Goal: Transaction & Acquisition: Subscribe to service/newsletter

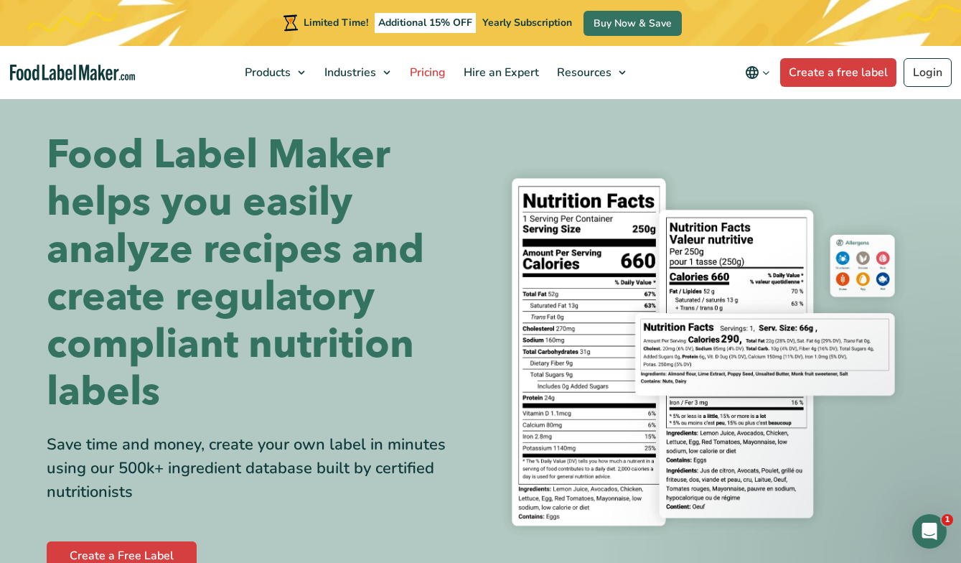
click at [438, 68] on span "Pricing" at bounding box center [427, 73] width 42 height 16
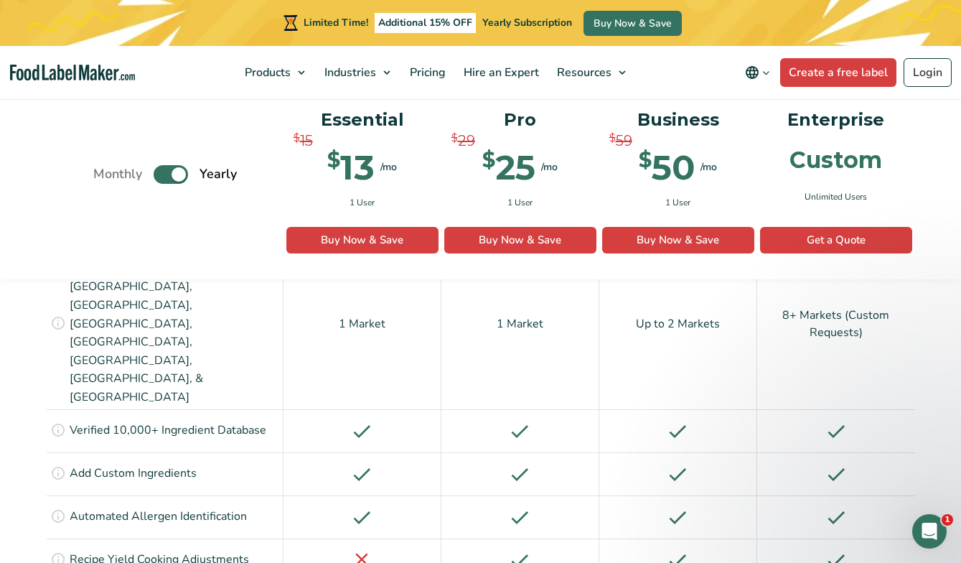
scroll to position [1203, 0]
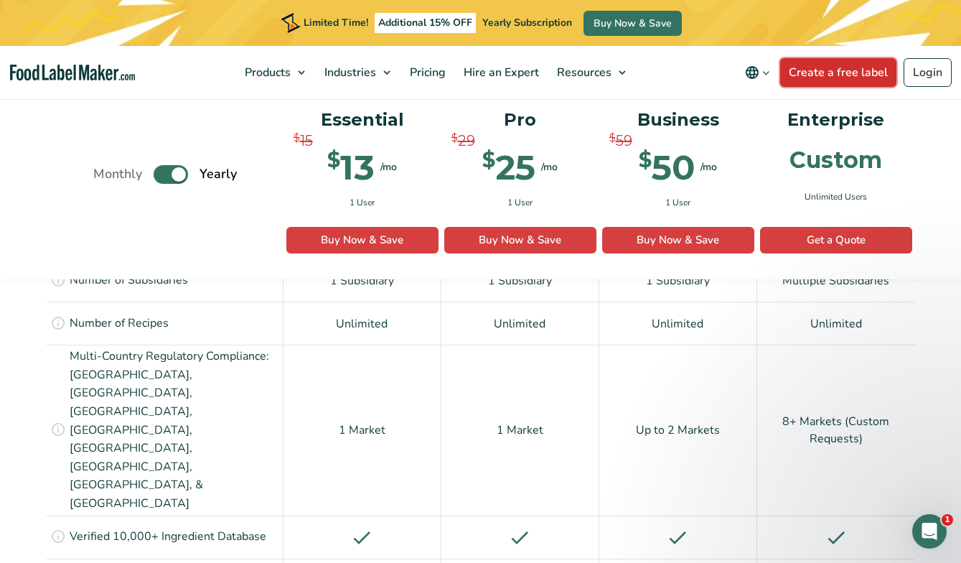
click at [870, 78] on link "Create a free label" at bounding box center [839, 72] width 116 height 29
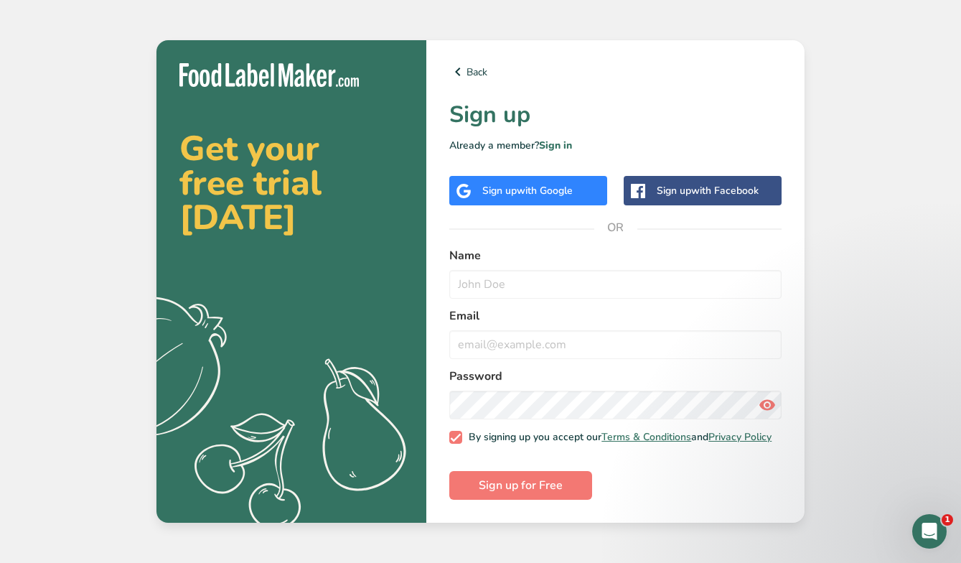
click at [490, 263] on div "Name" at bounding box center [616, 273] width 332 height 52
click at [482, 291] on input "text" at bounding box center [616, 284] width 332 height 29
click at [473, 69] on link "Back" at bounding box center [616, 71] width 332 height 17
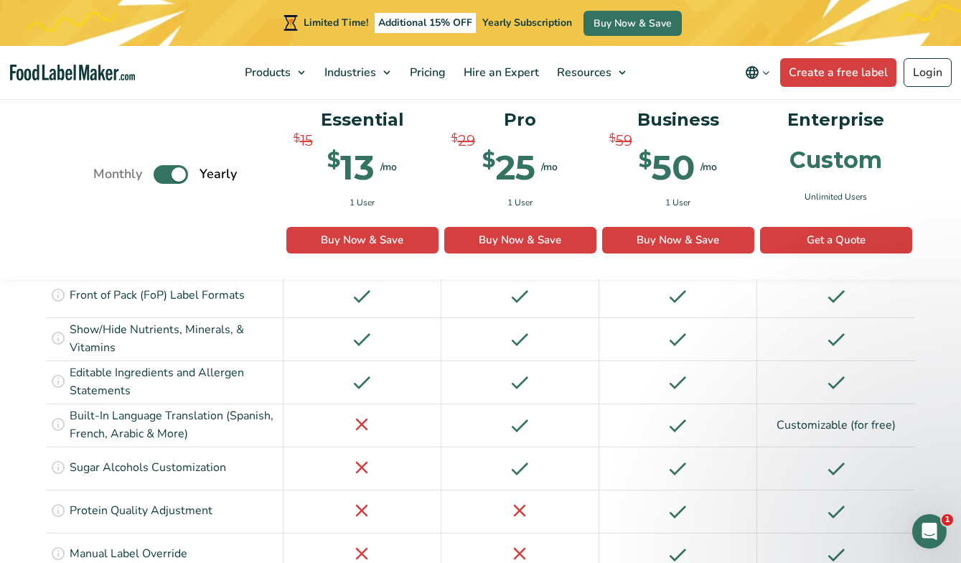
scroll to position [1714, 0]
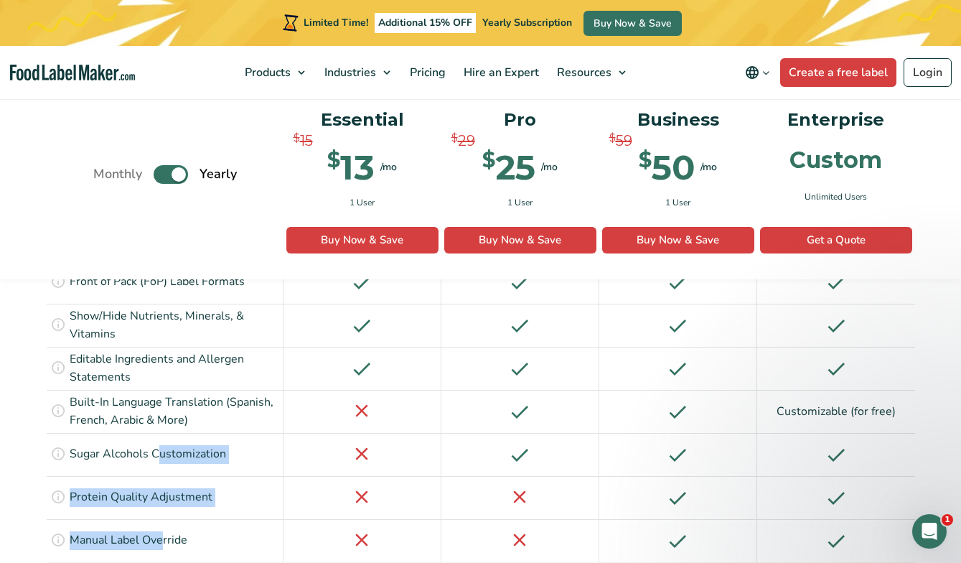
drag, startPoint x: 160, startPoint y: 339, endPoint x: 159, endPoint y: 440, distance: 101.2
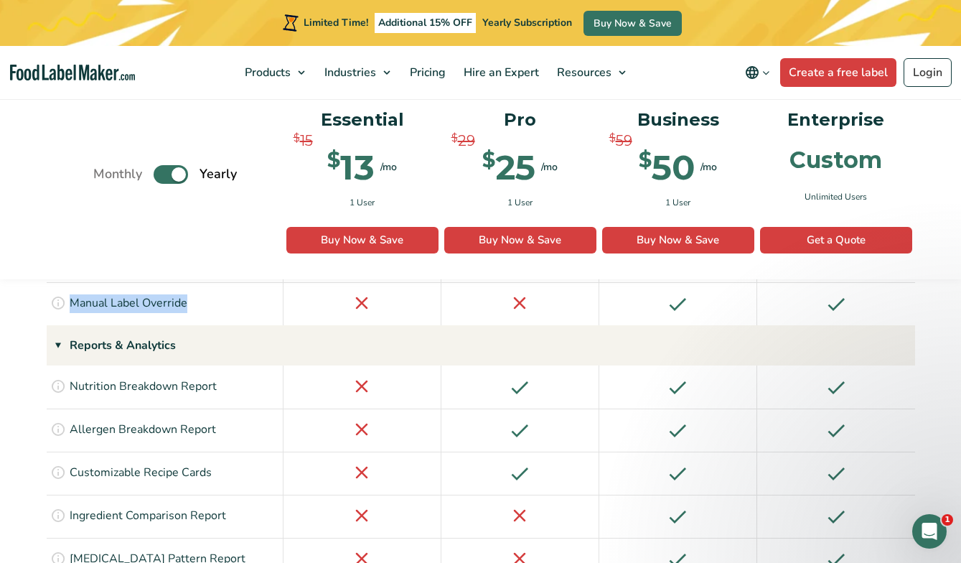
scroll to position [2028, 0]
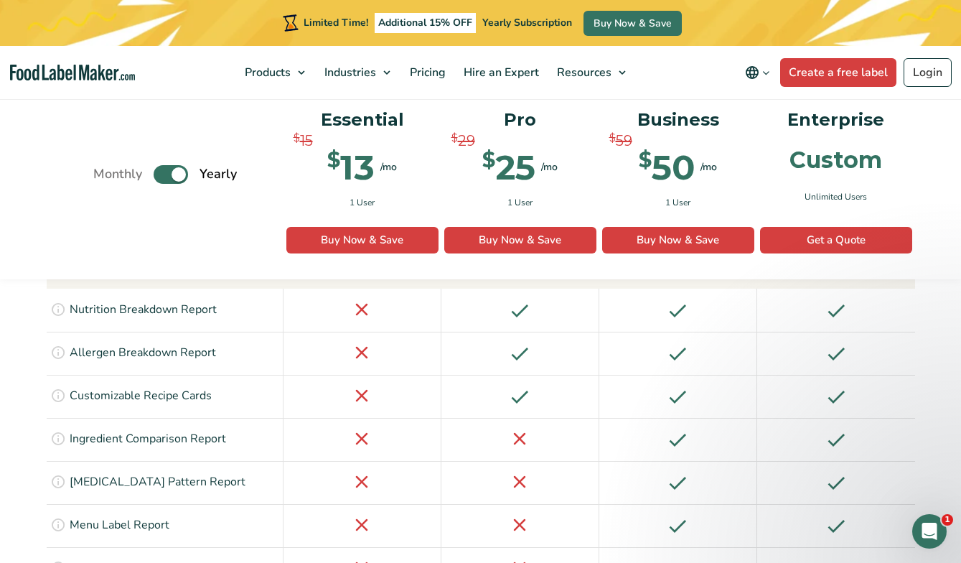
drag, startPoint x: 206, startPoint y: 333, endPoint x: 272, endPoint y: 409, distance: 100.2
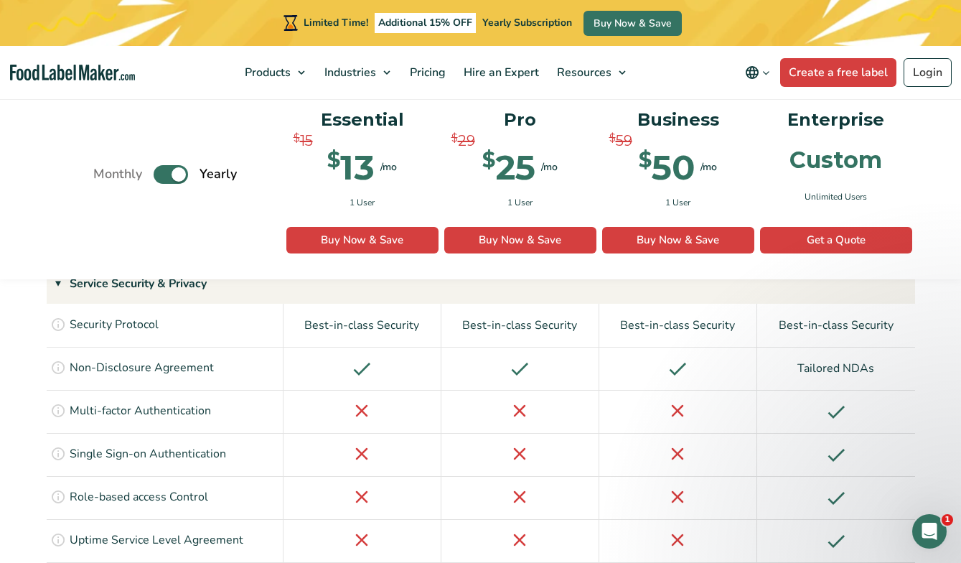
scroll to position [3476, 0]
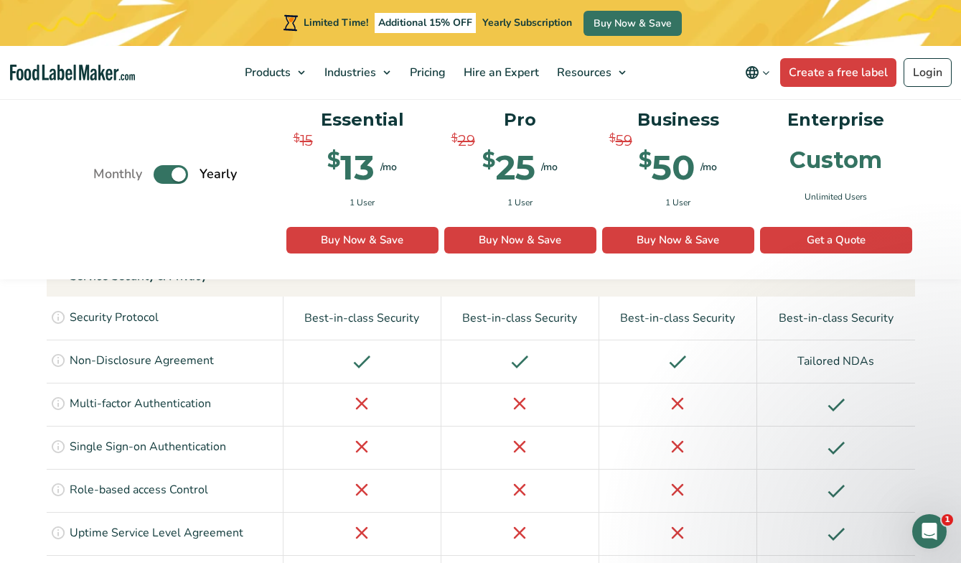
drag, startPoint x: 669, startPoint y: 382, endPoint x: 693, endPoint y: 396, distance: 28.3
click at [697, 469] on div at bounding box center [679, 490] width 158 height 43
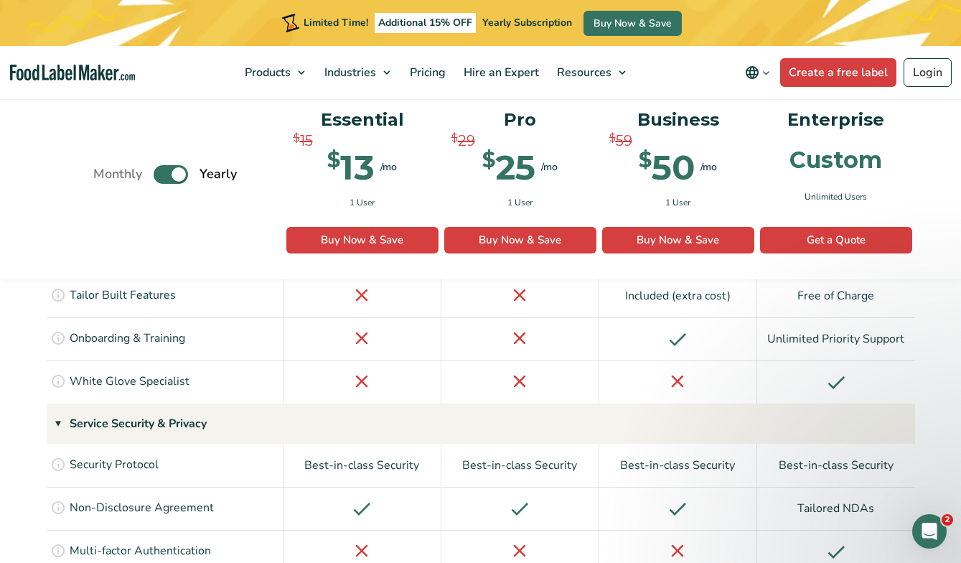
scroll to position [3325, 0]
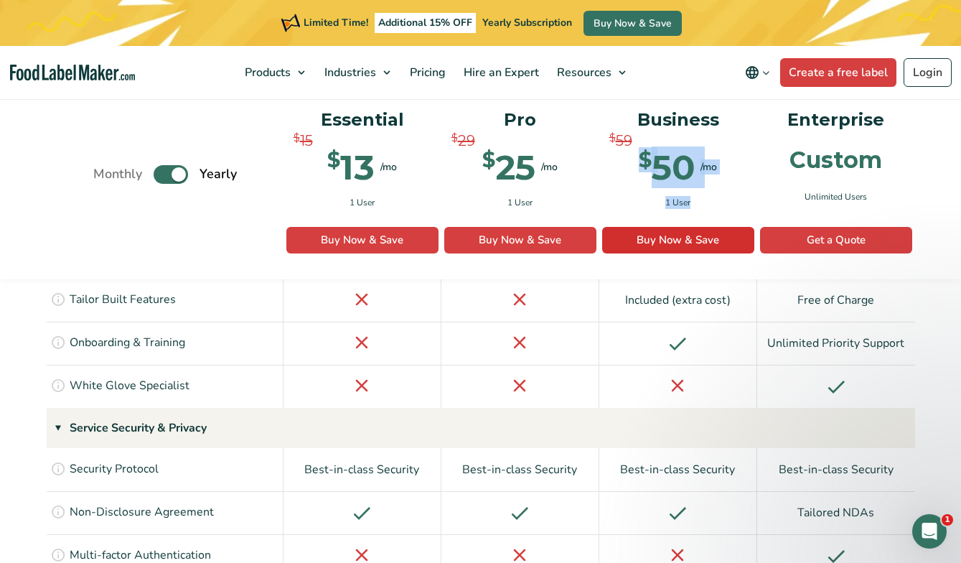
drag, startPoint x: 670, startPoint y: 132, endPoint x: 686, endPoint y: 231, distance: 100.3
click at [686, 230] on div "Business $ 59 $ 50 /mo $ 100 /mo 1 User Buy Now & Save Buy Now" at bounding box center [678, 179] width 152 height 147
click at [678, 188] on div "Business $ 59 $ 50 /mo $ 100 /mo 1 User Buy Now & Save Buy Now" at bounding box center [678, 179] width 152 height 147
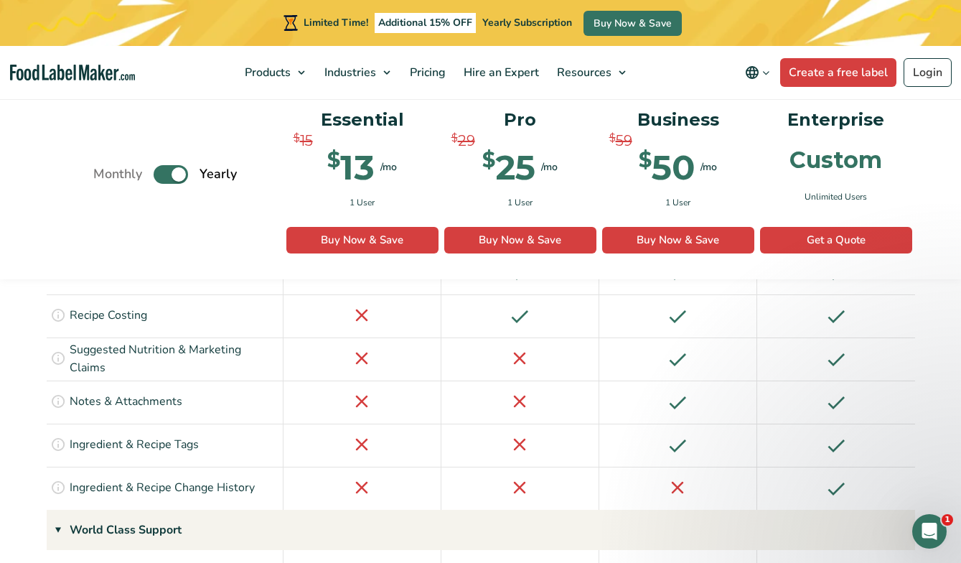
scroll to position [2669, 0]
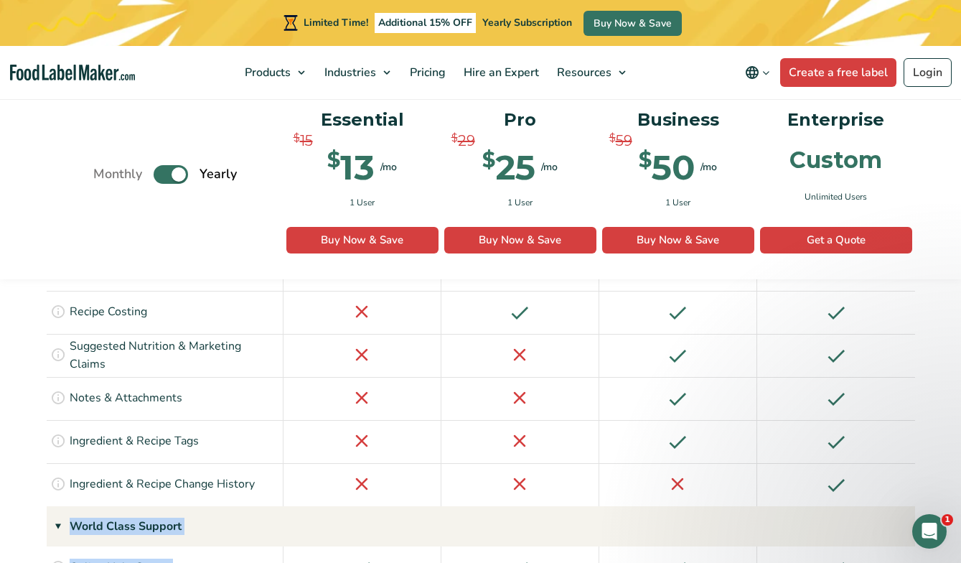
drag, startPoint x: 677, startPoint y: 363, endPoint x: 667, endPoint y: 493, distance: 131.1
click at [669, 493] on div "Regulatory Compliant Nutrition Analysis Access to as many users as your busines…" at bounding box center [481, 79] width 869 height 2739
click at [665, 463] on div at bounding box center [679, 484] width 158 height 43
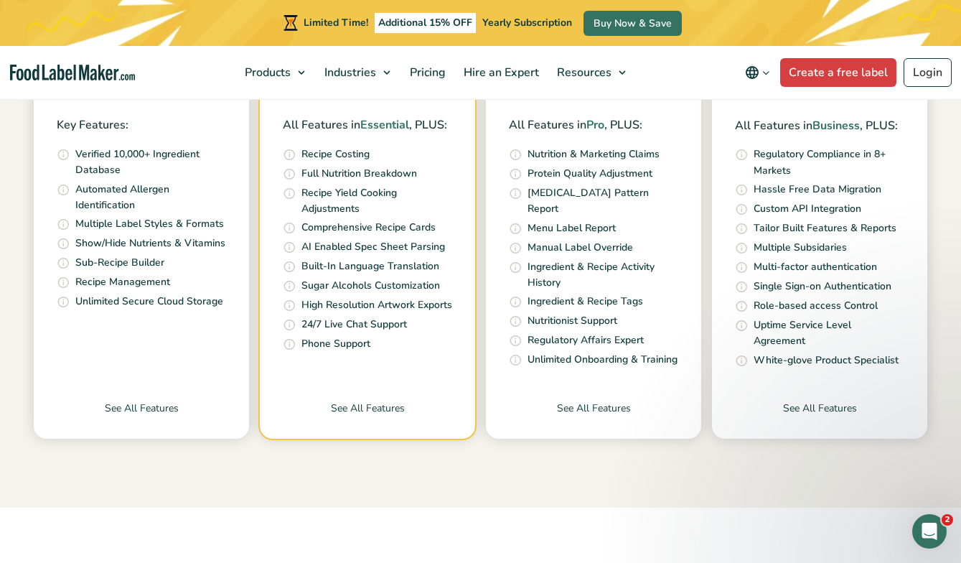
scroll to position [559, 0]
click at [809, 406] on link "See All Features" at bounding box center [819, 419] width 215 height 38
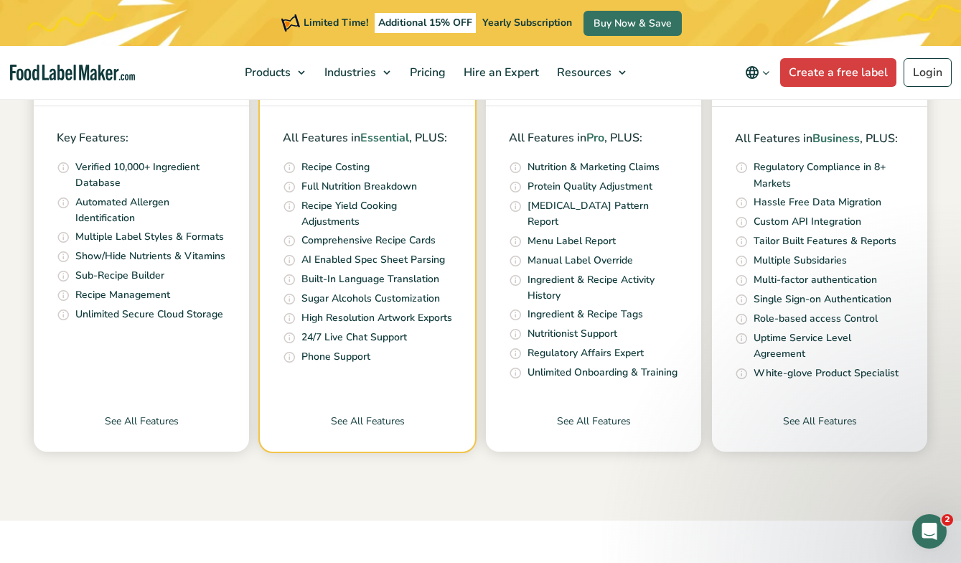
scroll to position [531, 0]
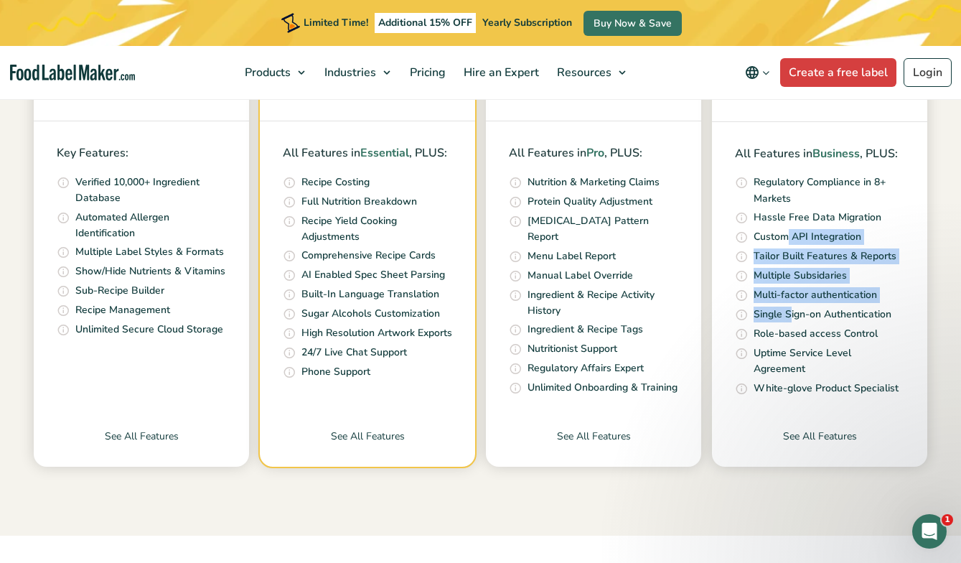
drag, startPoint x: 787, startPoint y: 238, endPoint x: 791, endPoint y: 317, distance: 79.1
click at [791, 317] on ul "US (FDA), [GEOGRAPHIC_DATA] (CFIA), [GEOGRAPHIC_DATA] (COFEPRIS), [GEOGRAPHIC_D…" at bounding box center [819, 285] width 169 height 223
click at [791, 317] on p "Single Sign-on Authentication" at bounding box center [823, 315] width 138 height 16
drag, startPoint x: 772, startPoint y: 248, endPoint x: 772, endPoint y: 344, distance: 95.5
click at [772, 344] on ul "US (FDA), [GEOGRAPHIC_DATA] (CFIA), [GEOGRAPHIC_DATA] (COFEPRIS), [GEOGRAPHIC_D…" at bounding box center [819, 285] width 169 height 223
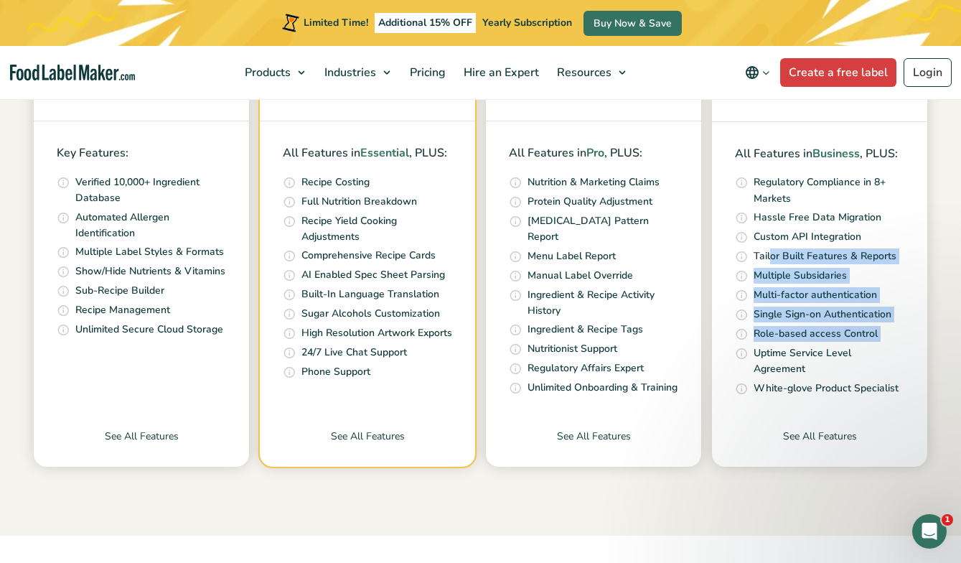
click at [772, 344] on ul "US (FDA), [GEOGRAPHIC_DATA] (CFIA), [GEOGRAPHIC_DATA] (COFEPRIS), [GEOGRAPHIC_D…" at bounding box center [819, 285] width 169 height 223
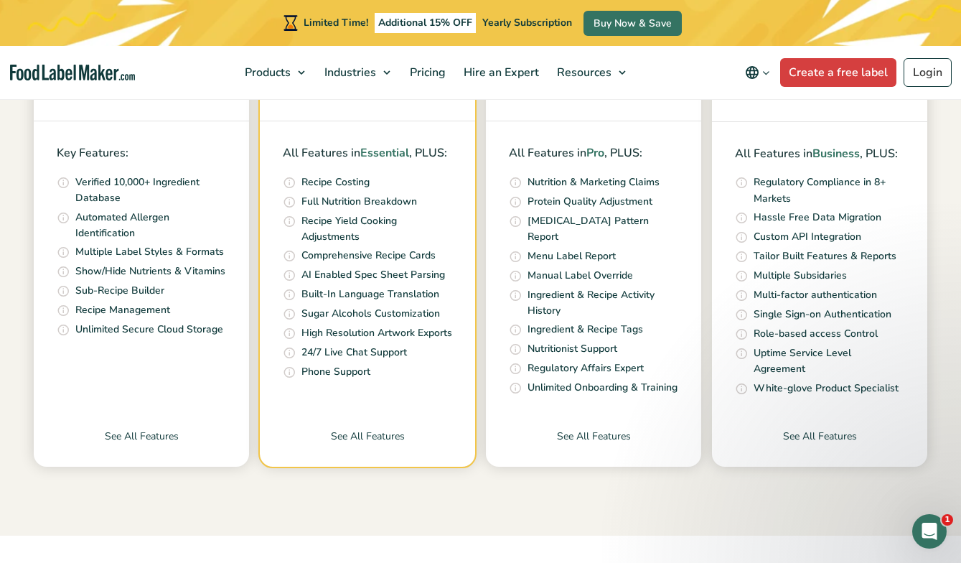
scroll to position [522, 0]
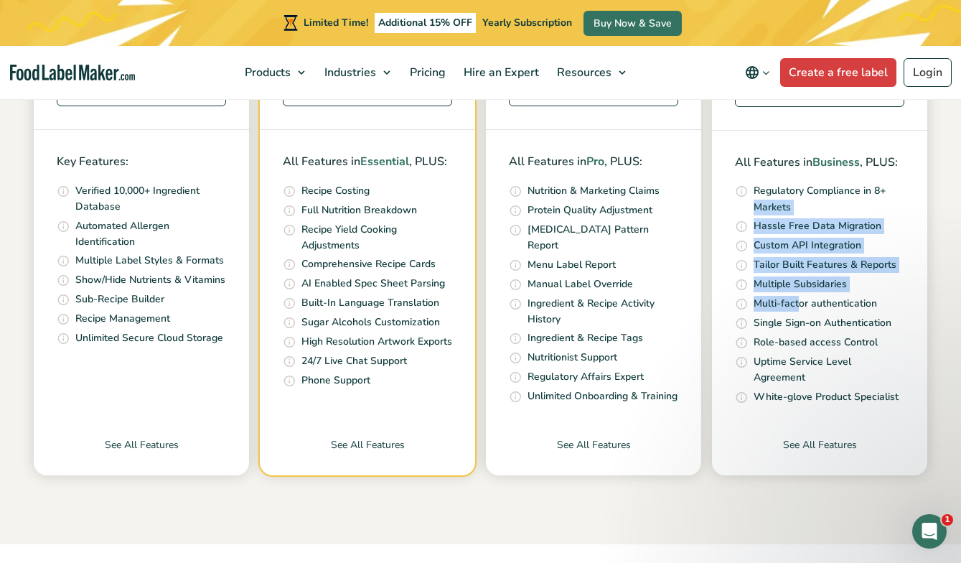
drag, startPoint x: 755, startPoint y: 212, endPoint x: 798, endPoint y: 300, distance: 98.0
click at [798, 301] on ul "US (FDA), [GEOGRAPHIC_DATA] (CFIA), [GEOGRAPHIC_DATA] (COFEPRIS), [GEOGRAPHIC_D…" at bounding box center [819, 294] width 169 height 223
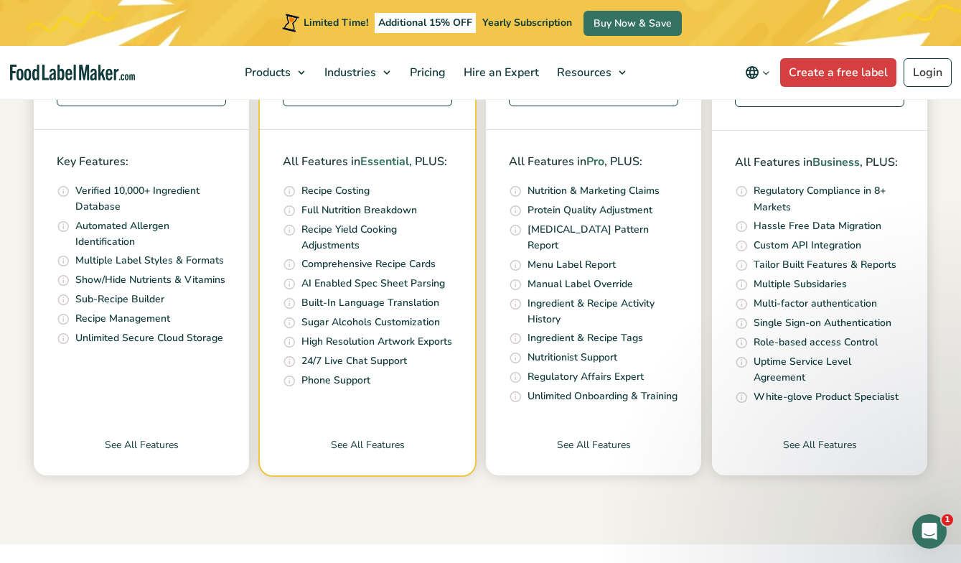
click at [798, 317] on p "Single Sign-on Authentication" at bounding box center [823, 323] width 138 height 16
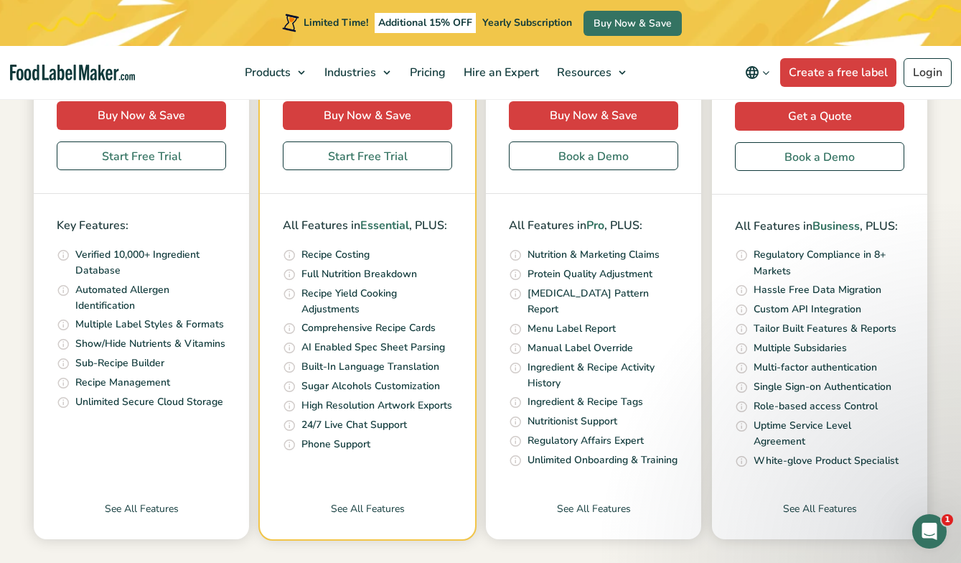
scroll to position [457, 0]
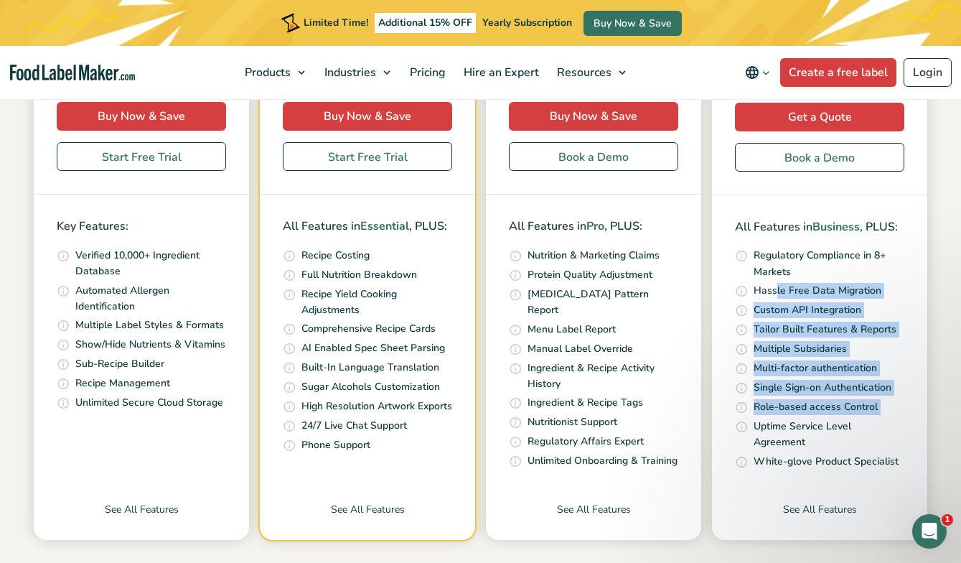
drag, startPoint x: 775, startPoint y: 288, endPoint x: 814, endPoint y: 426, distance: 143.2
click at [816, 424] on ul "US (FDA), [GEOGRAPHIC_DATA] (CFIA), [GEOGRAPHIC_DATA] (COFEPRIS), [GEOGRAPHIC_D…" at bounding box center [819, 359] width 169 height 223
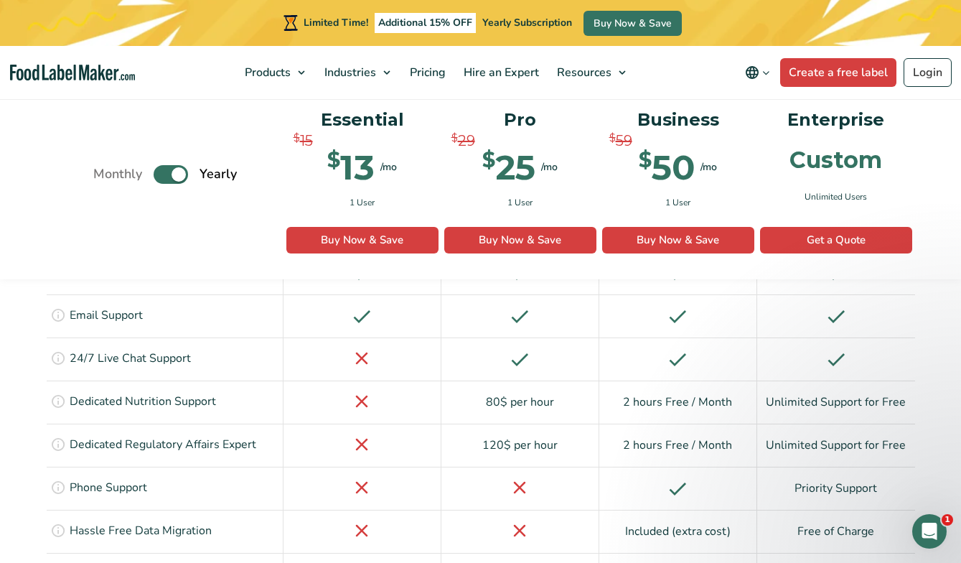
scroll to position [3018, 0]
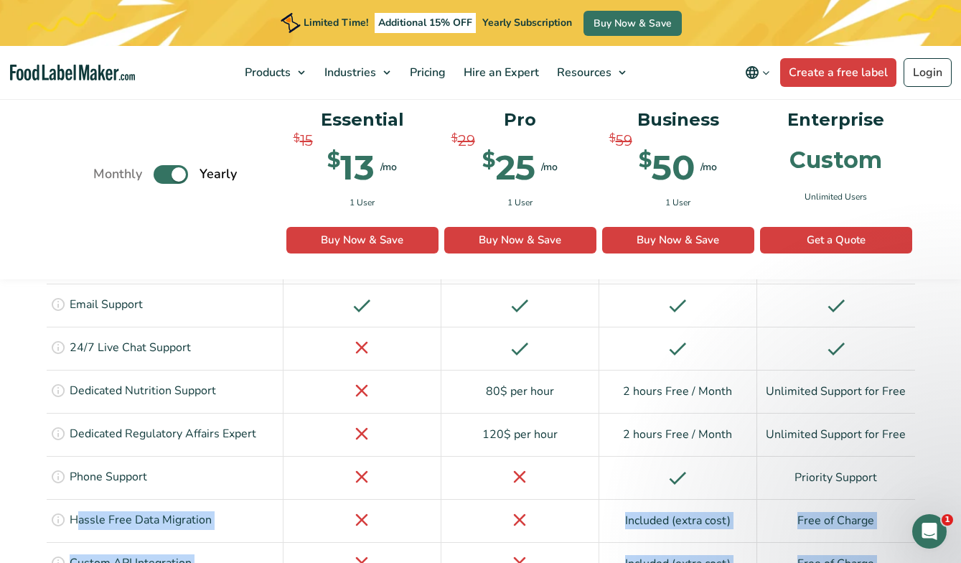
drag, startPoint x: 76, startPoint y: 406, endPoint x: 181, endPoint y: 478, distance: 127.5
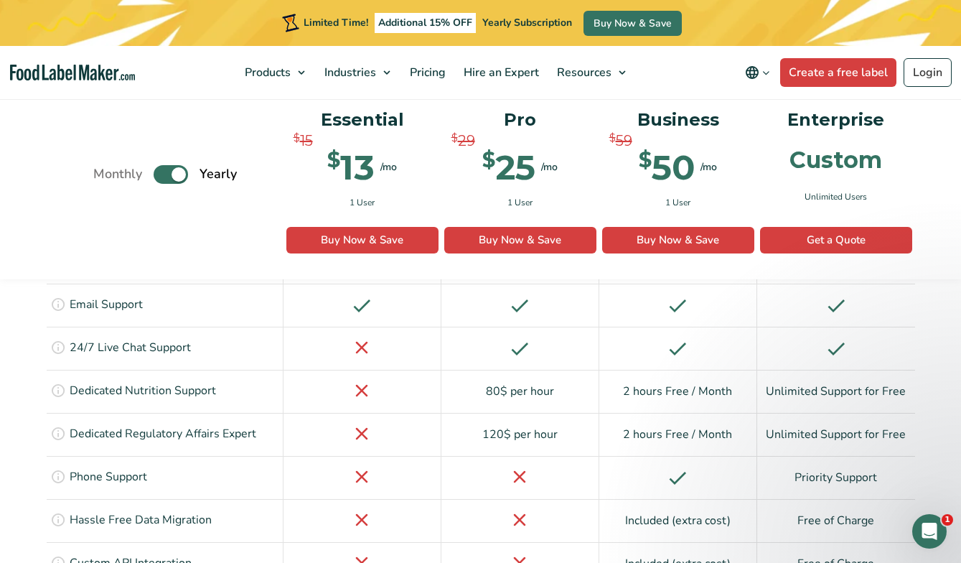
drag, startPoint x: 79, startPoint y: 495, endPoint x: 238, endPoint y: 508, distance: 159.3
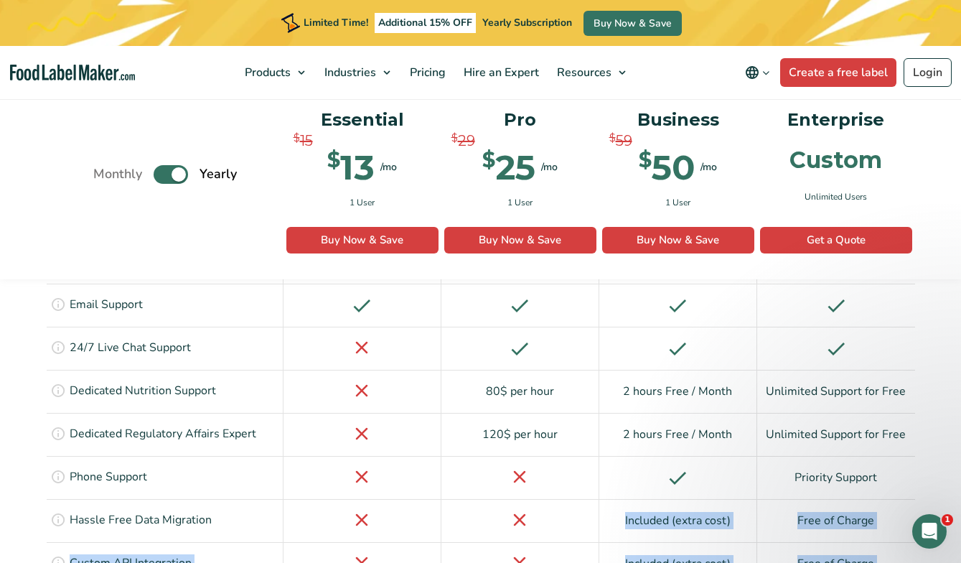
drag, startPoint x: 609, startPoint y: 399, endPoint x: 660, endPoint y: 475, distance: 92.2
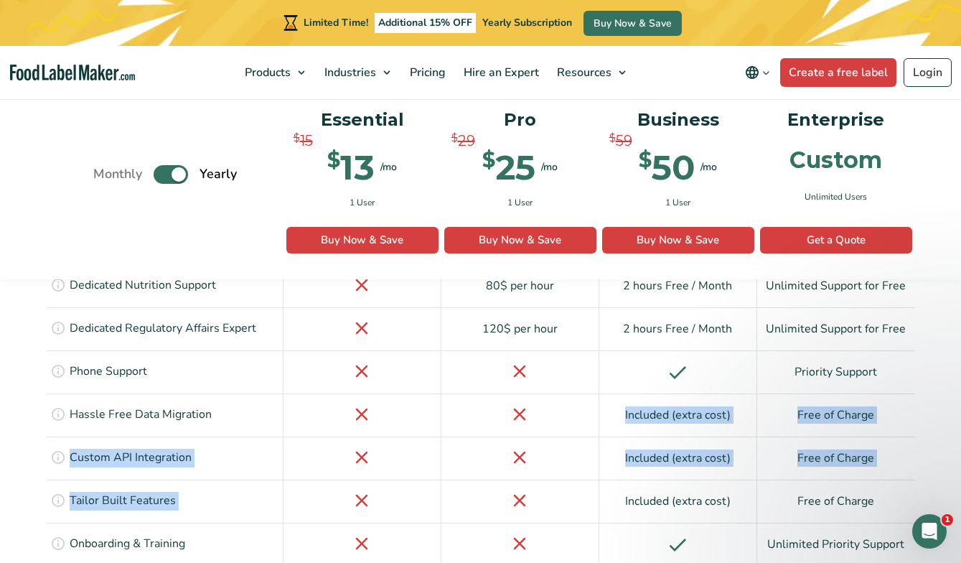
scroll to position [3127, 0]
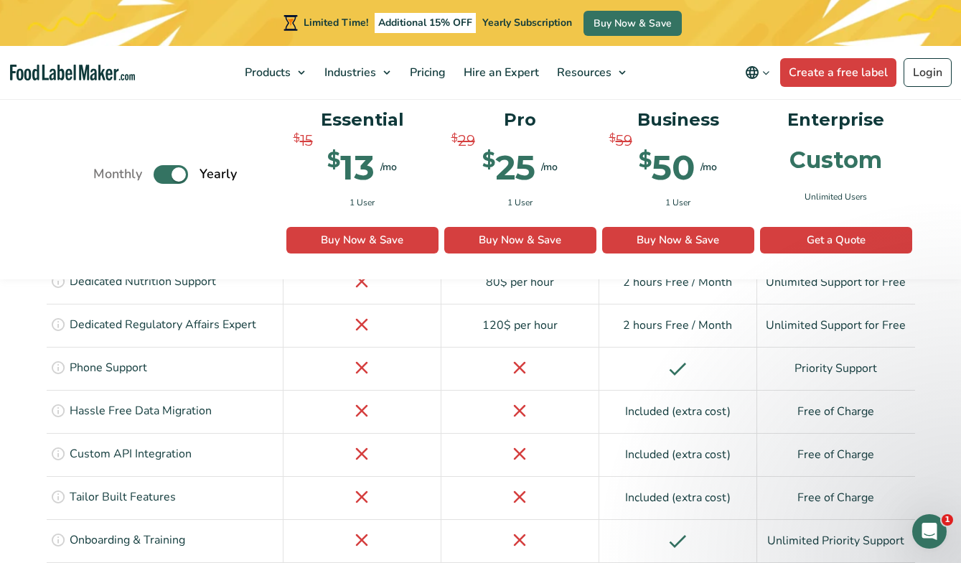
click at [677, 476] on div "Included (extra cost)" at bounding box center [679, 497] width 158 height 43
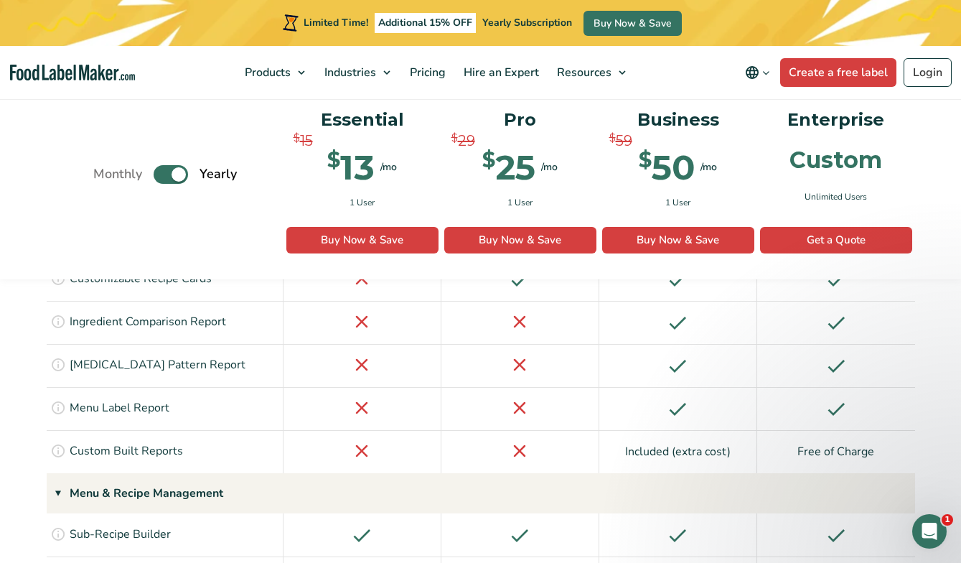
scroll to position [2142, 0]
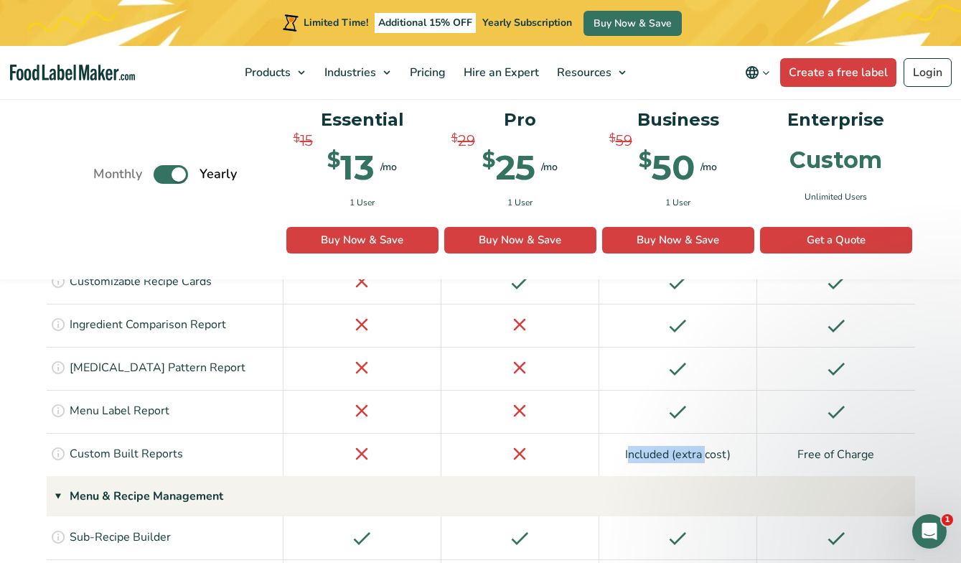
drag, startPoint x: 627, startPoint y: 346, endPoint x: 705, endPoint y: 345, distance: 78.3
click at [706, 433] on div "Included (extra cost)" at bounding box center [679, 454] width 158 height 43
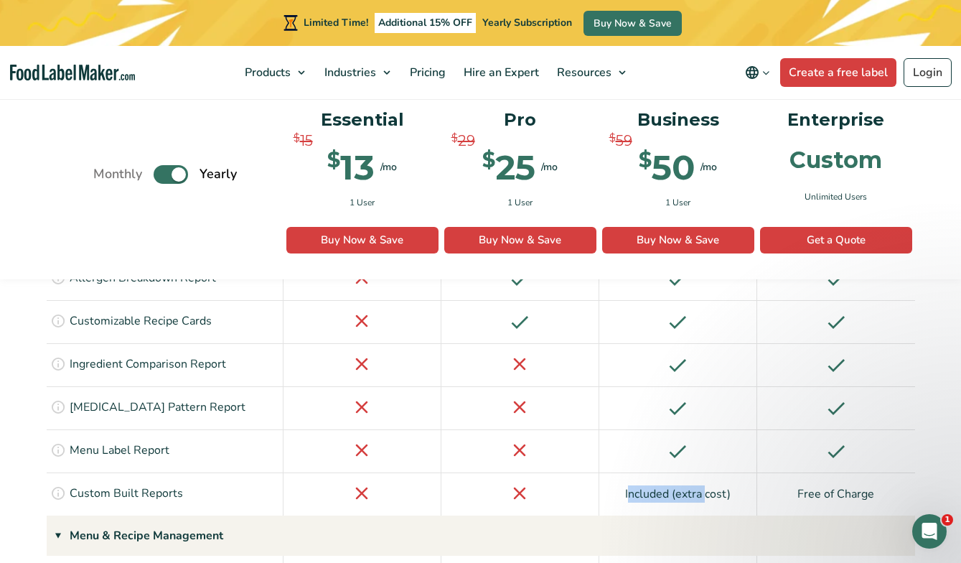
scroll to position [2107, 0]
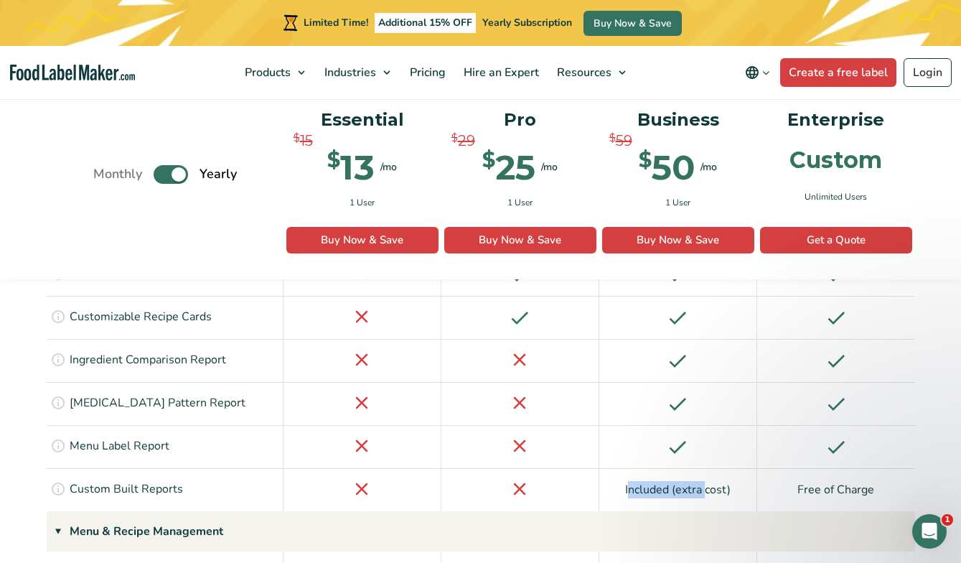
click at [654, 468] on div "Included (extra cost)" at bounding box center [679, 489] width 158 height 43
drag, startPoint x: 630, startPoint y: 379, endPoint x: 730, endPoint y: 383, distance: 99.9
click at [730, 468] on div "Included (extra cost)" at bounding box center [679, 489] width 158 height 43
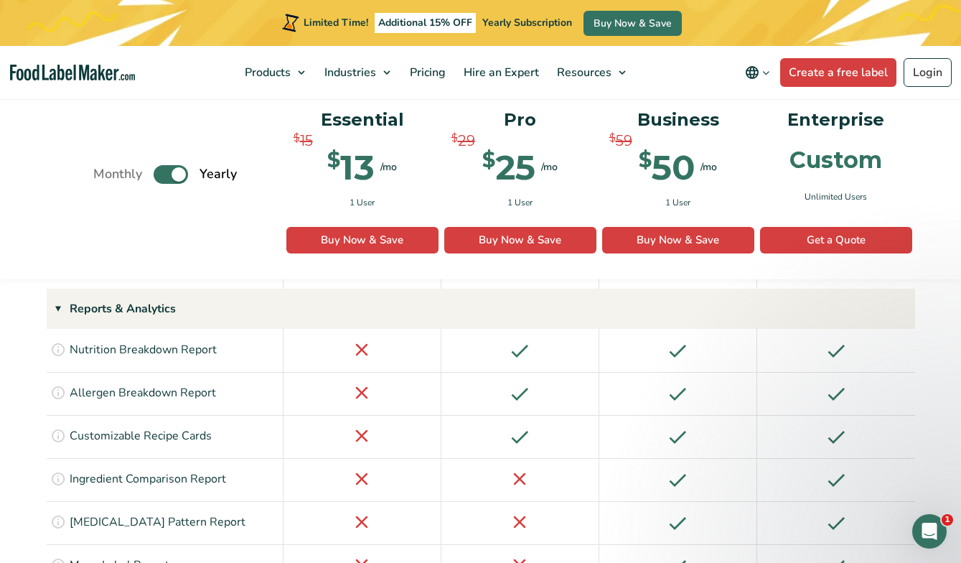
scroll to position [1990, 0]
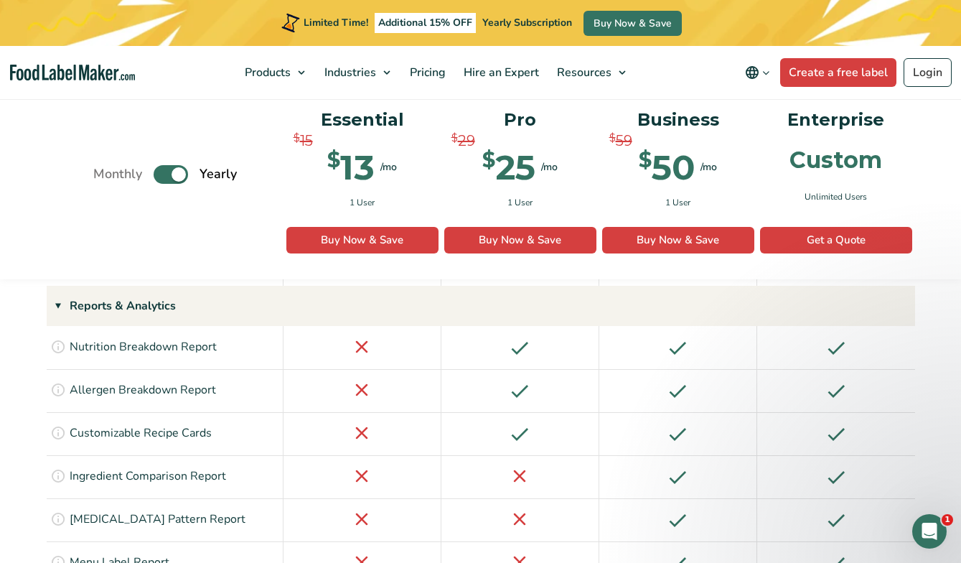
drag, startPoint x: 624, startPoint y: 484, endPoint x: 800, endPoint y: 513, distance: 178.3
drag, startPoint x: 628, startPoint y: 493, endPoint x: 770, endPoint y: 505, distance: 143.4
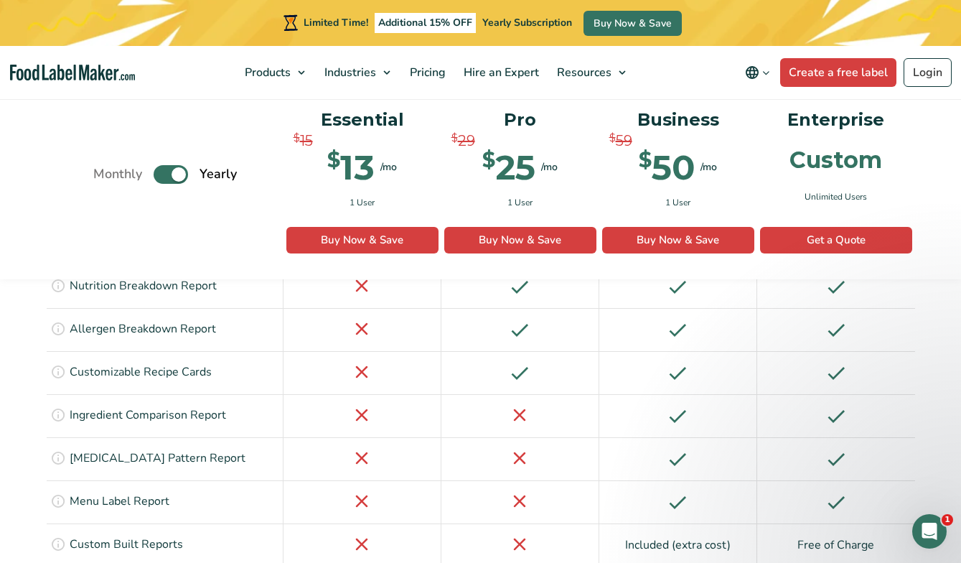
scroll to position [2066, 0]
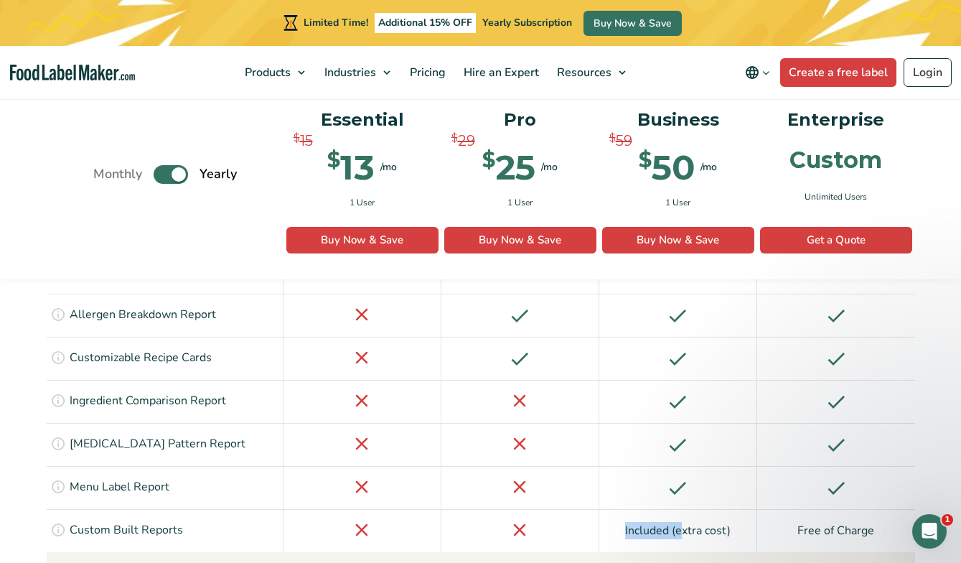
drag, startPoint x: 624, startPoint y: 417, endPoint x: 683, endPoint y: 419, distance: 58.9
click at [684, 509] on div "Included (extra cost)" at bounding box center [679, 530] width 158 height 43
click at [683, 509] on div "Included (extra cost)" at bounding box center [679, 530] width 158 height 43
click at [664, 509] on div "Included (extra cost)" at bounding box center [679, 530] width 158 height 43
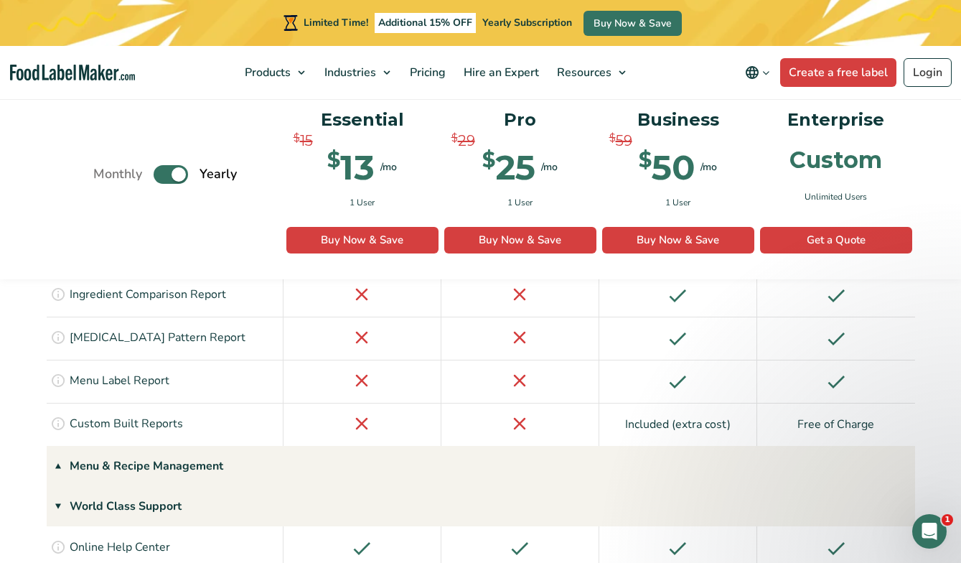
scroll to position [2173, 0]
click at [60, 460] on icon at bounding box center [60, 465] width 17 height 11
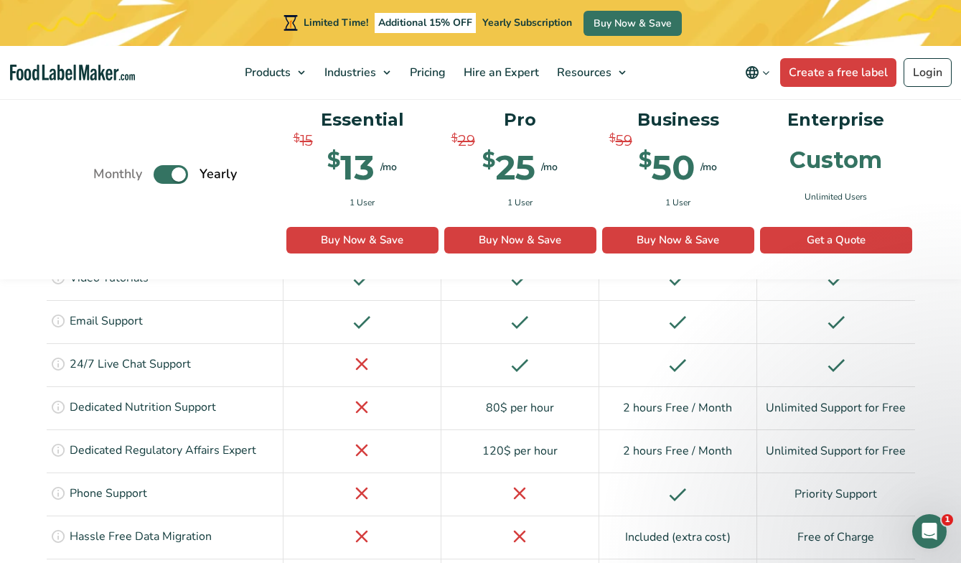
scroll to position [3046, 0]
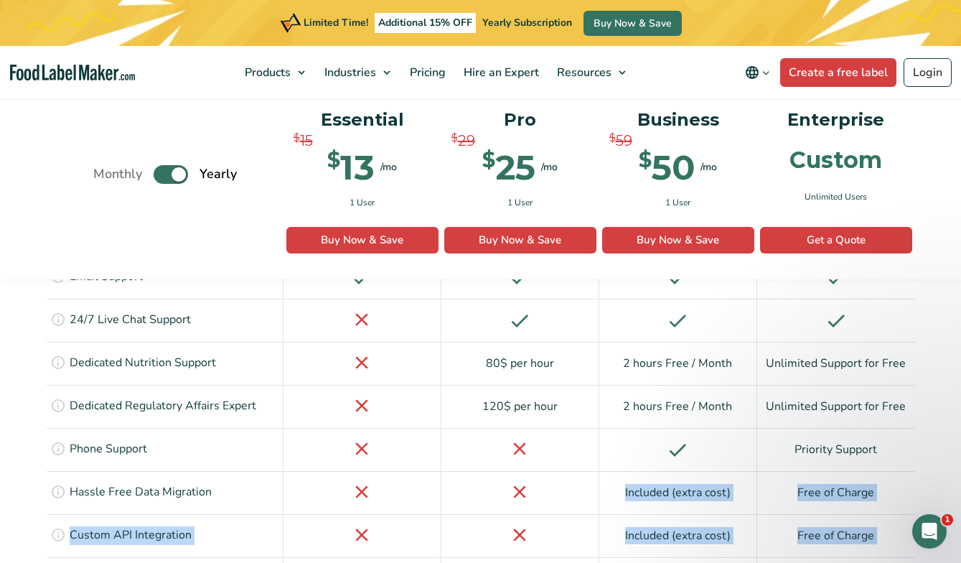
drag, startPoint x: 625, startPoint y: 383, endPoint x: 718, endPoint y: 453, distance: 116.9
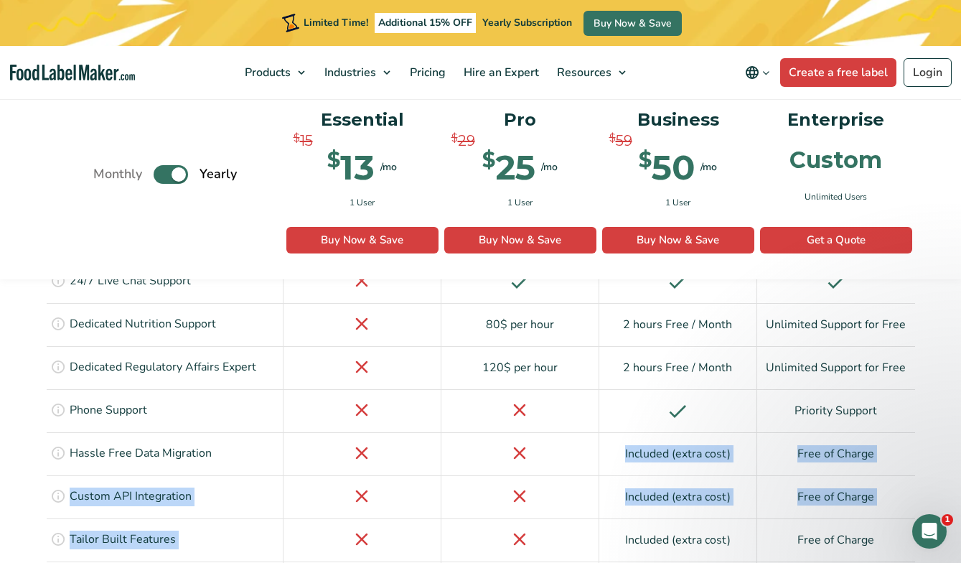
scroll to position [3082, 0]
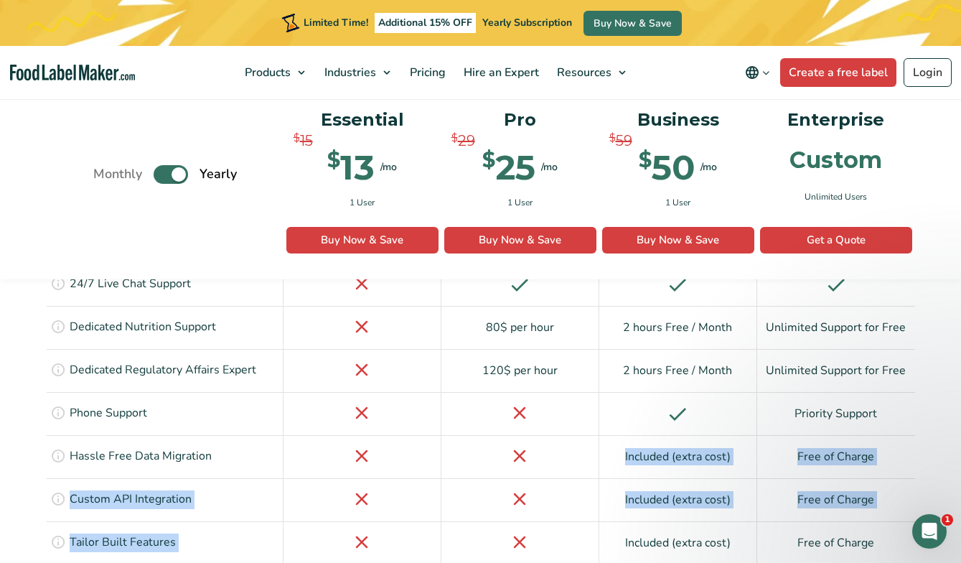
click at [644, 435] on div "Included (extra cost)" at bounding box center [679, 456] width 158 height 43
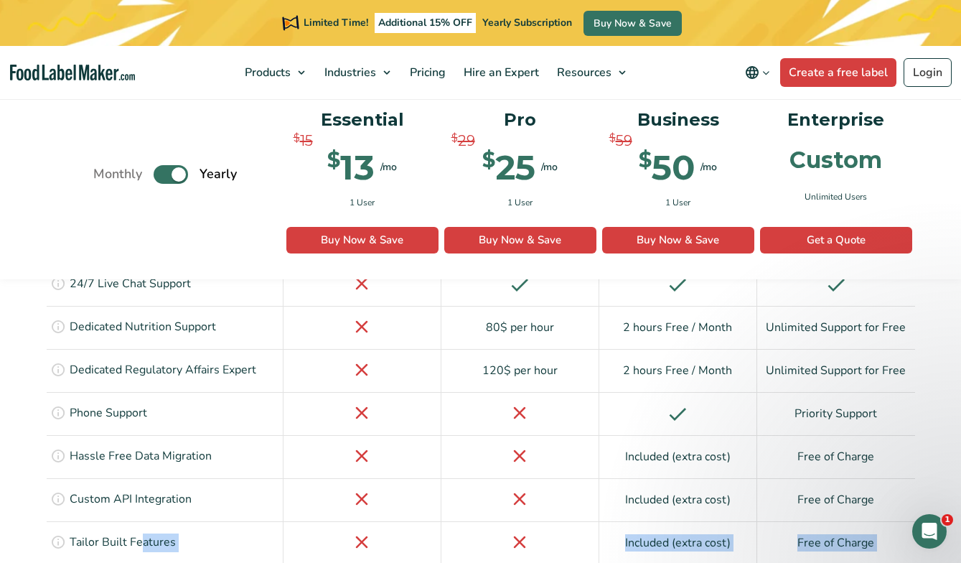
drag, startPoint x: 141, startPoint y: 436, endPoint x: 625, endPoint y: 462, distance: 485.4
click at [642, 521] on div "Included (extra cost)" at bounding box center [679, 542] width 158 height 43
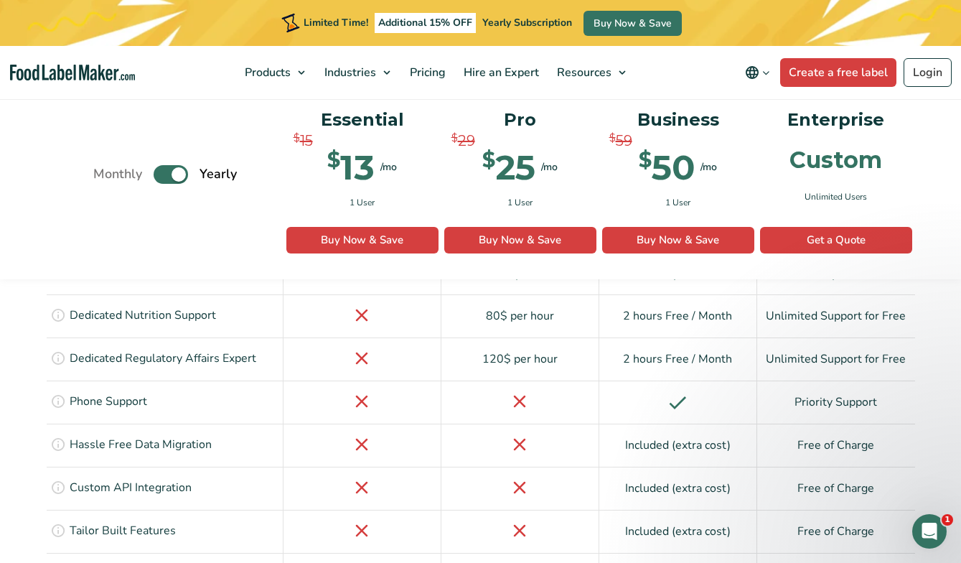
click at [648, 510] on div "Included (extra cost)" at bounding box center [679, 531] width 158 height 43
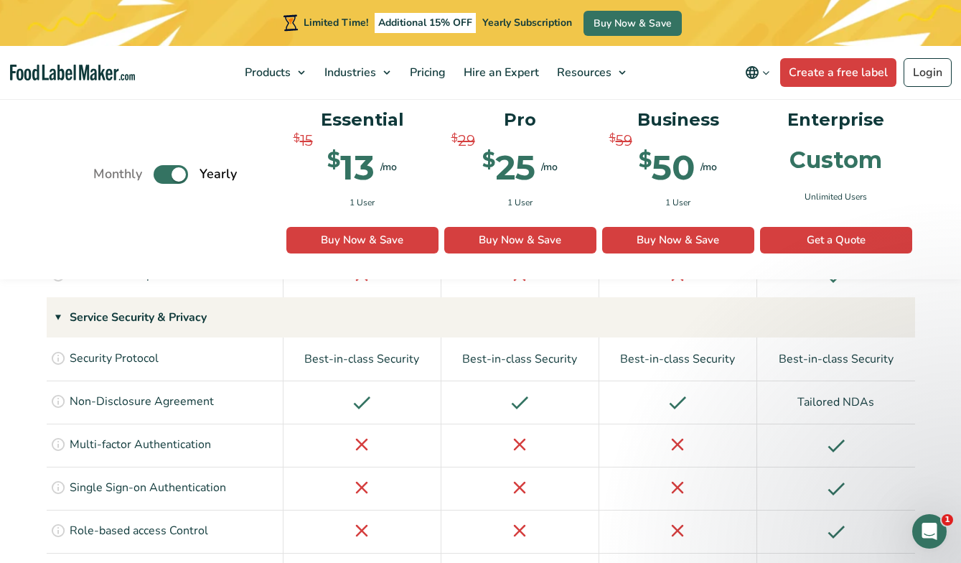
scroll to position [3433, 0]
click at [913, 76] on link "Login" at bounding box center [928, 72] width 48 height 29
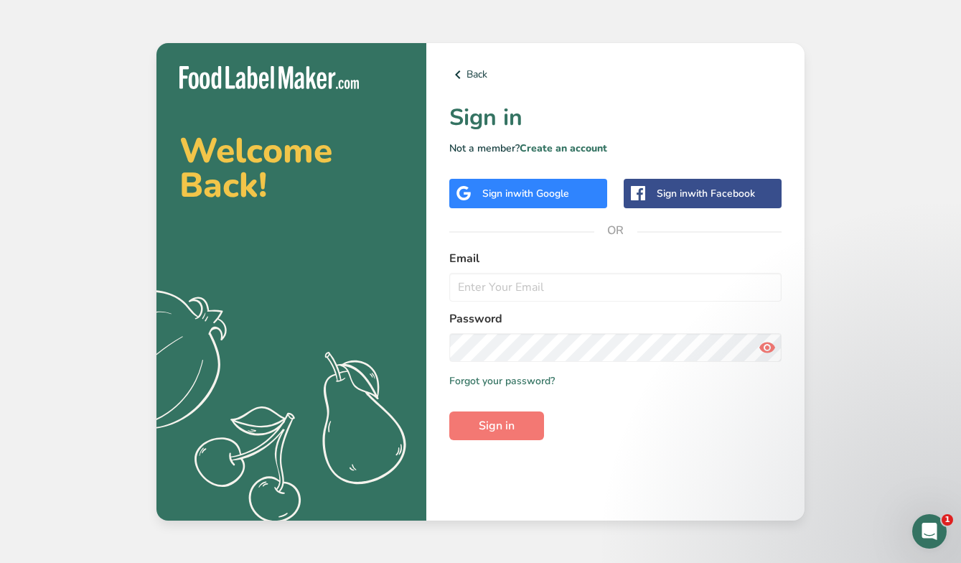
click at [483, 269] on div "Email" at bounding box center [616, 276] width 332 height 52
click at [483, 287] on input "email" at bounding box center [616, 287] width 332 height 29
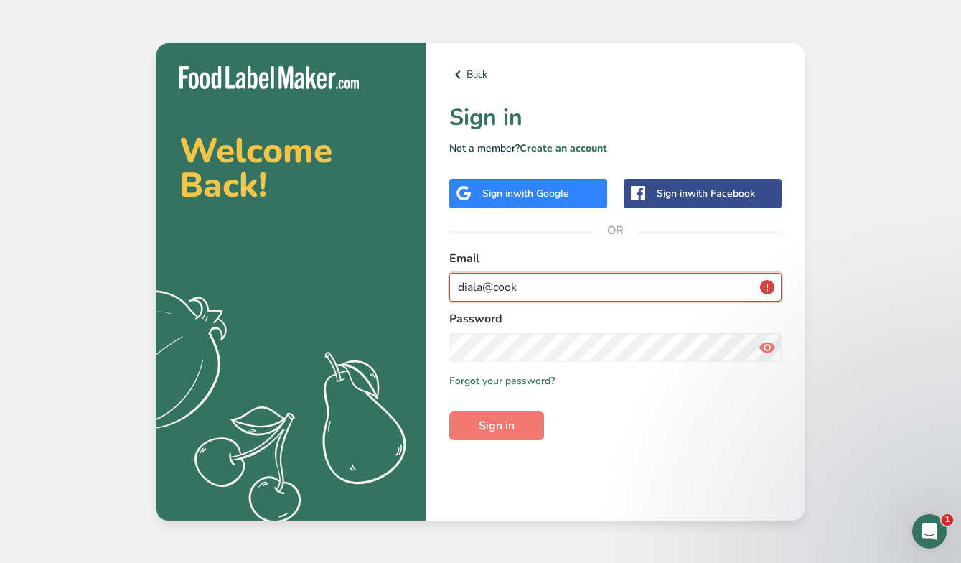
type input "diala@cook"
